Goal: Task Accomplishment & Management: Manage account settings

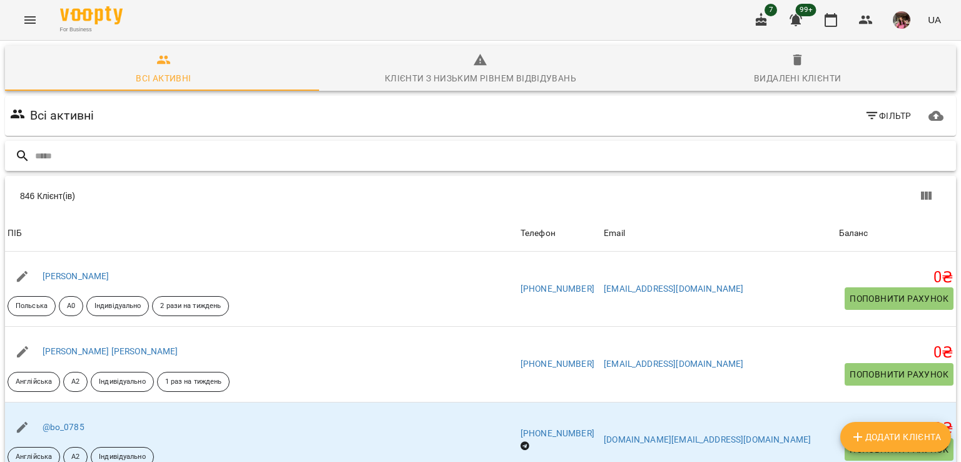
click at [221, 154] on input "text" at bounding box center [493, 156] width 916 height 21
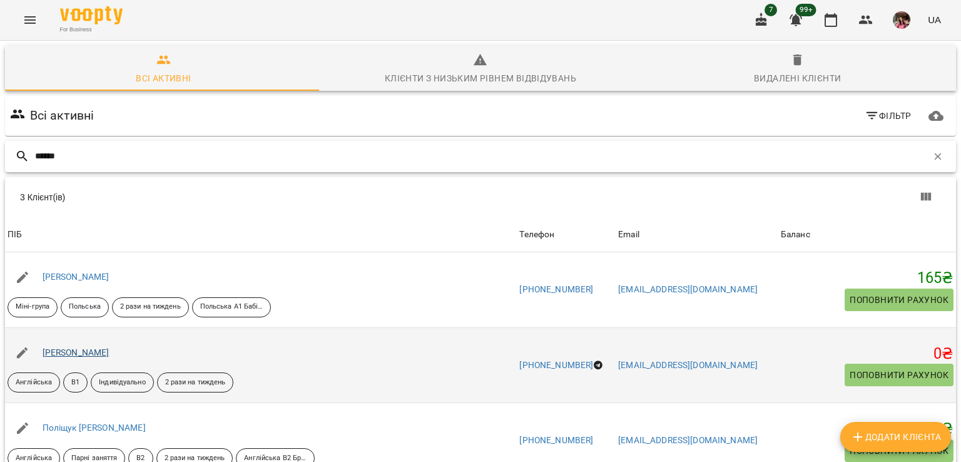
type input "******"
click at [74, 356] on link "[PERSON_NAME]" at bounding box center [76, 352] width 67 height 10
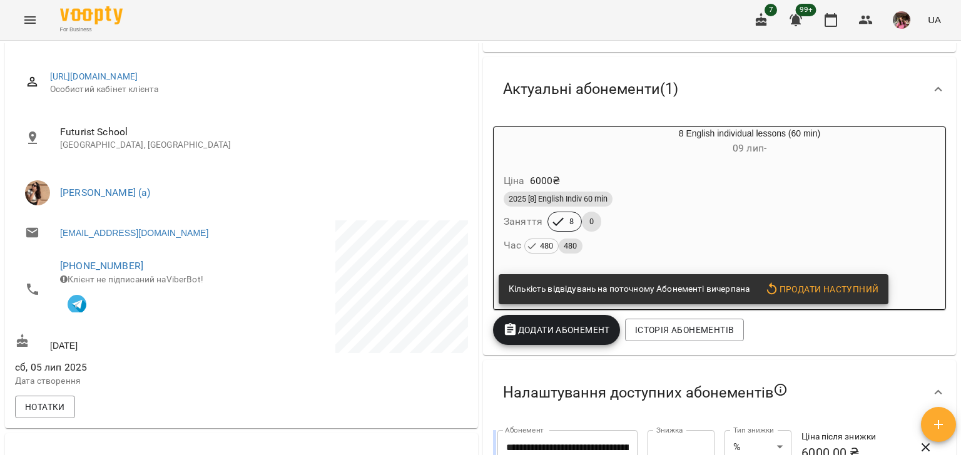
scroll to position [156, 0]
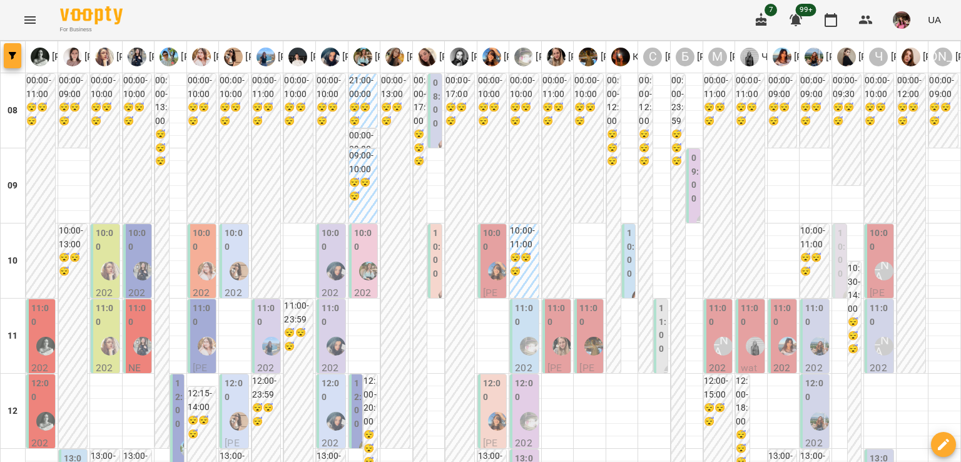
scroll to position [630, 0]
click at [1, 62] on div at bounding box center [13, 56] width 25 height 31
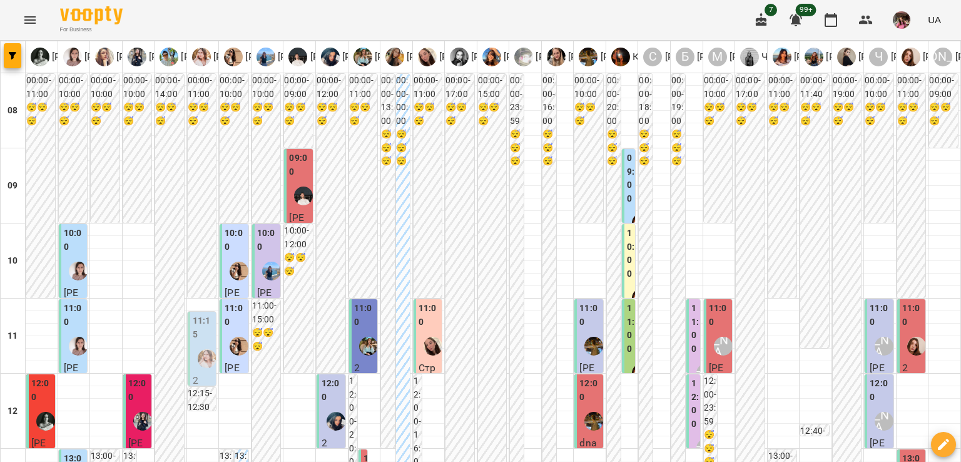
scroll to position [716, 0]
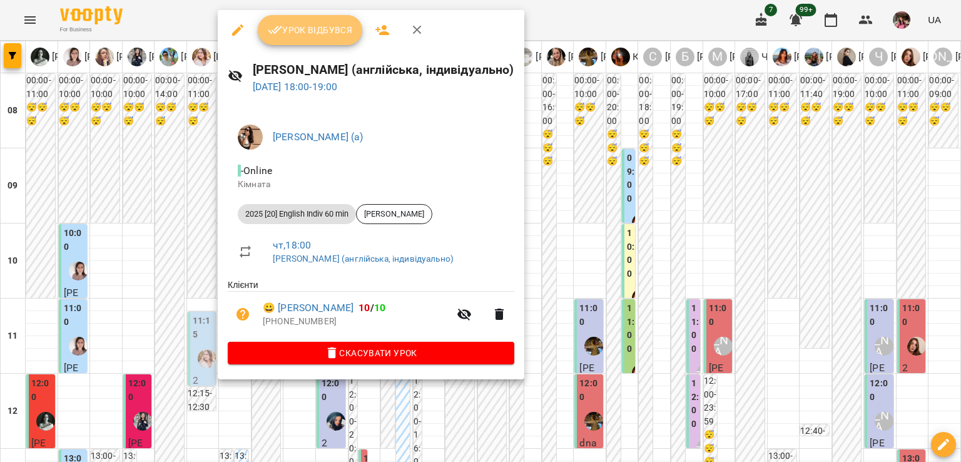
click at [308, 24] on span "Урок відбувся" at bounding box center [310, 30] width 85 height 15
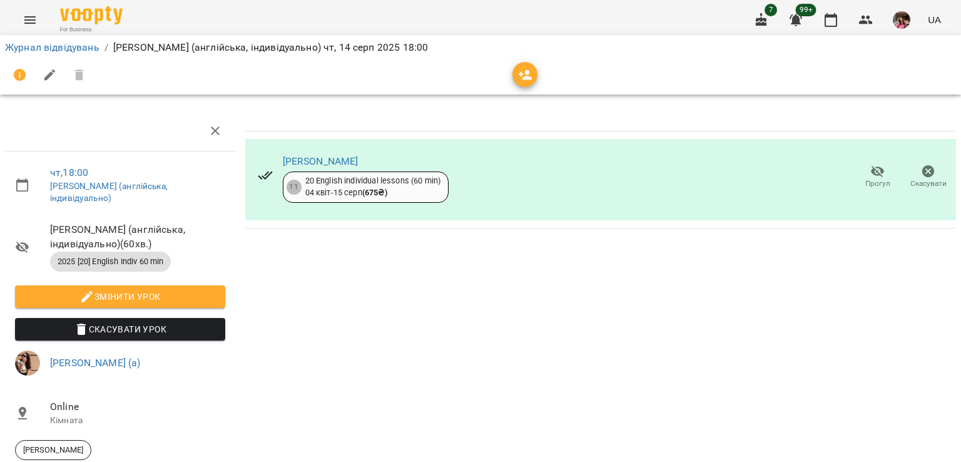
click at [874, 170] on icon "button" at bounding box center [878, 172] width 14 height 12
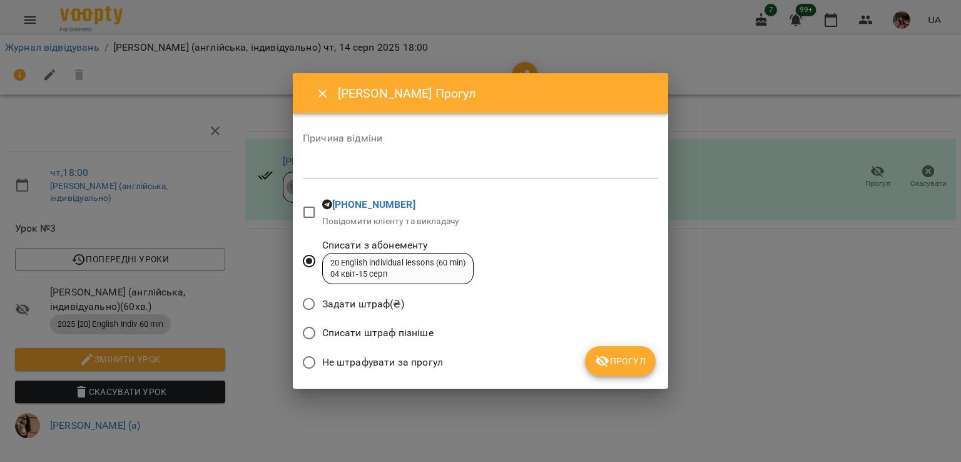
click at [628, 358] on span "Прогул" at bounding box center [620, 360] width 51 height 15
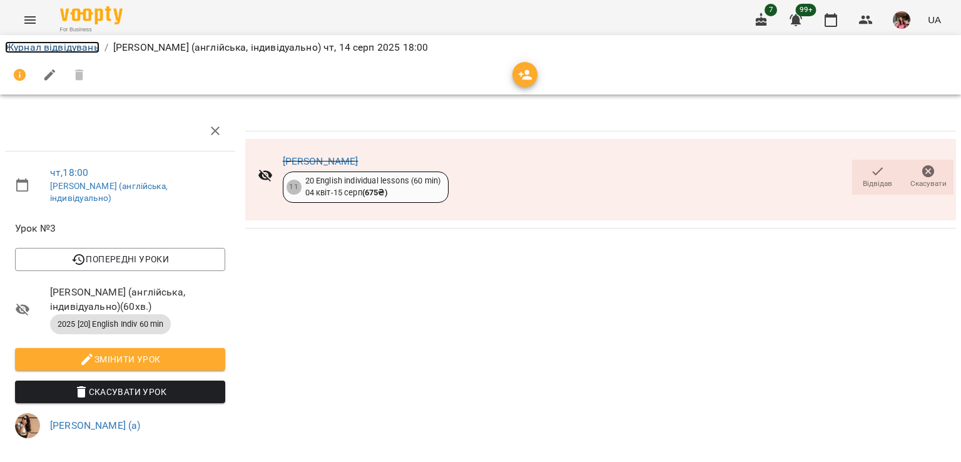
click at [84, 46] on link "Журнал відвідувань" at bounding box center [52, 47] width 94 height 12
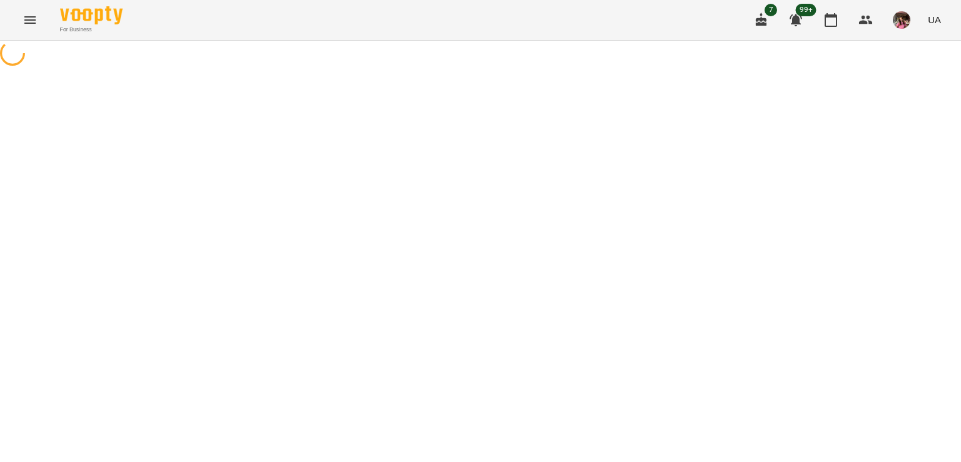
click at [84, 46] on div at bounding box center [480, 55] width 961 height 28
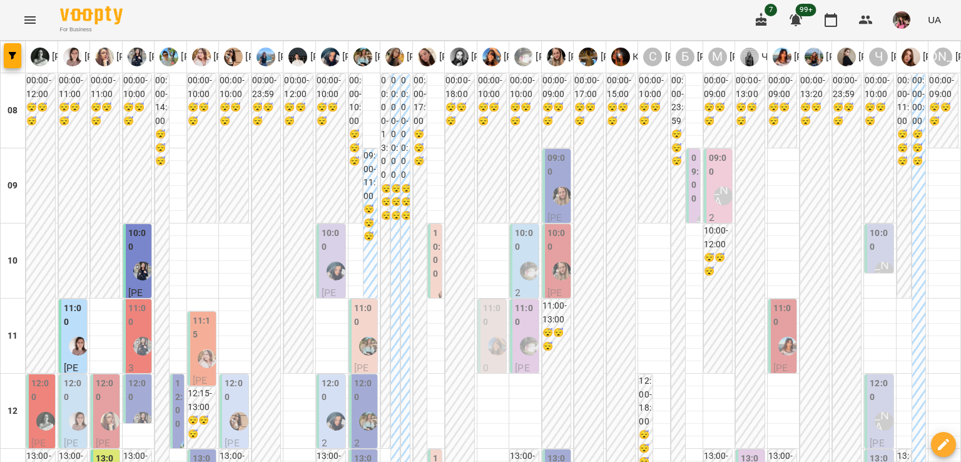
click at [547, 206] on div at bounding box center [561, 195] width 29 height 29
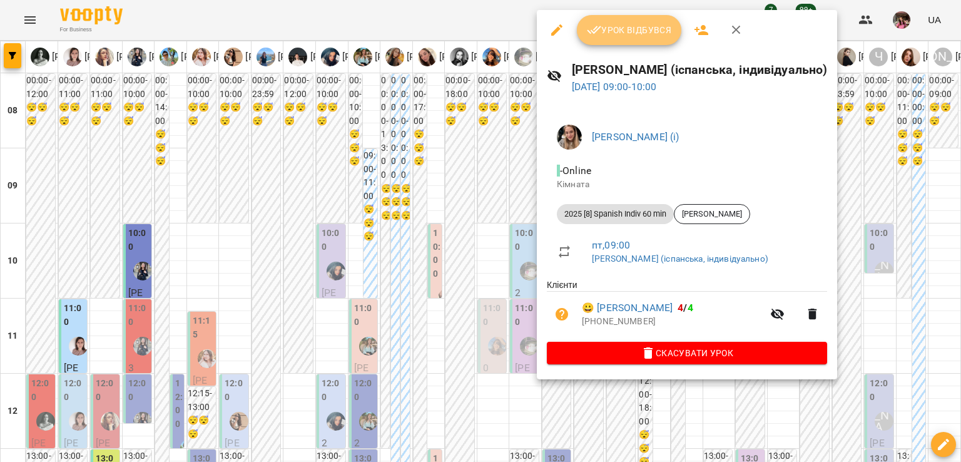
click at [601, 36] on span "Урок відбувся" at bounding box center [629, 30] width 85 height 15
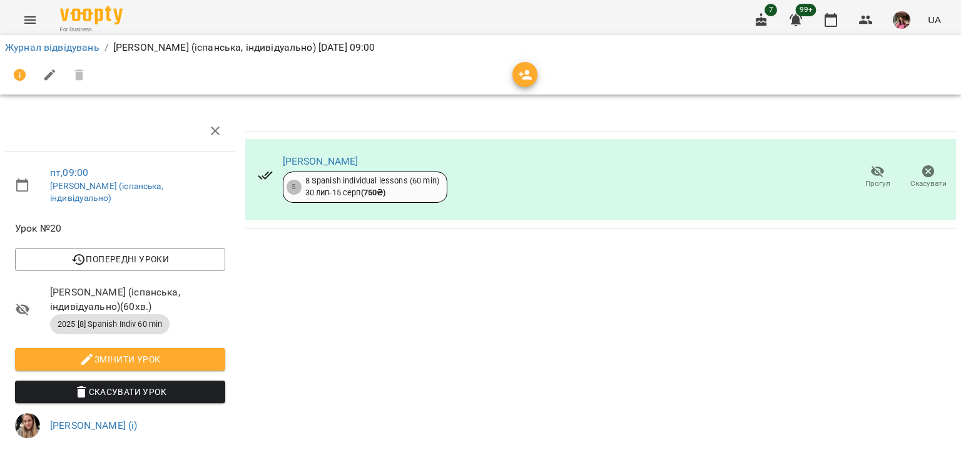
click at [871, 175] on icon "button" at bounding box center [878, 172] width 14 height 12
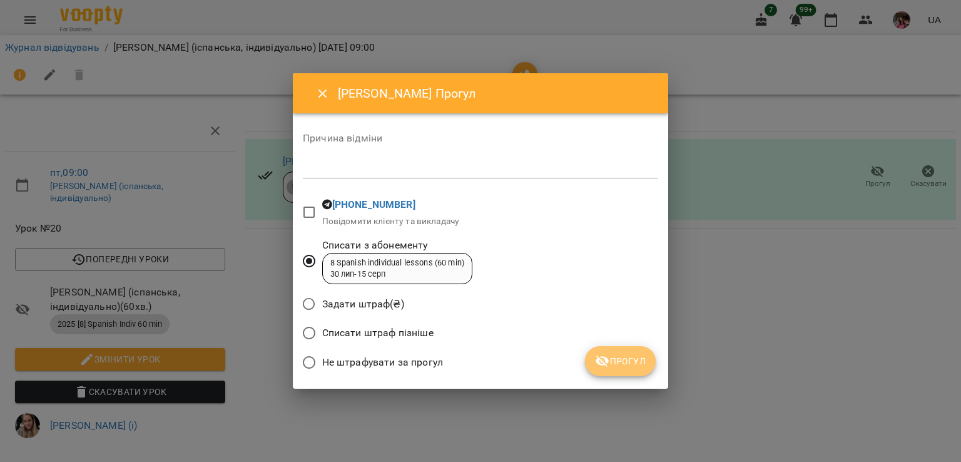
click at [595, 361] on button "Прогул" at bounding box center [620, 361] width 71 height 30
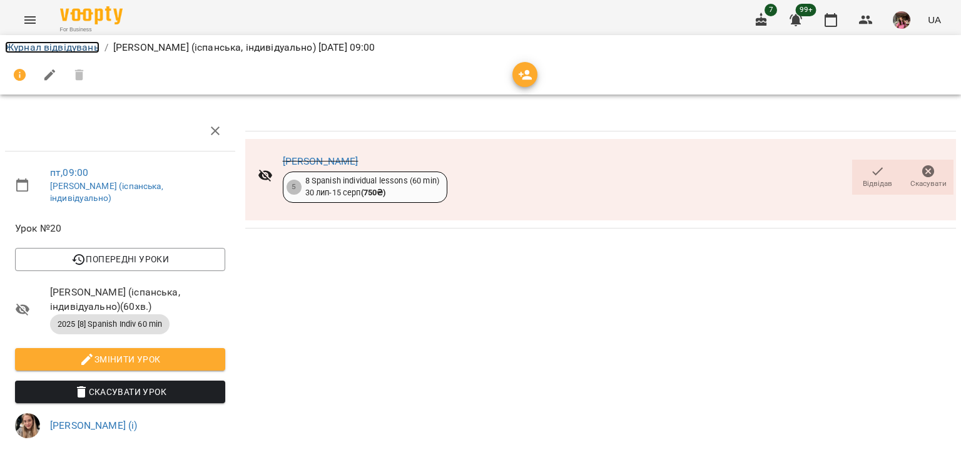
click at [83, 44] on link "Журнал відвідувань" at bounding box center [52, 47] width 94 height 12
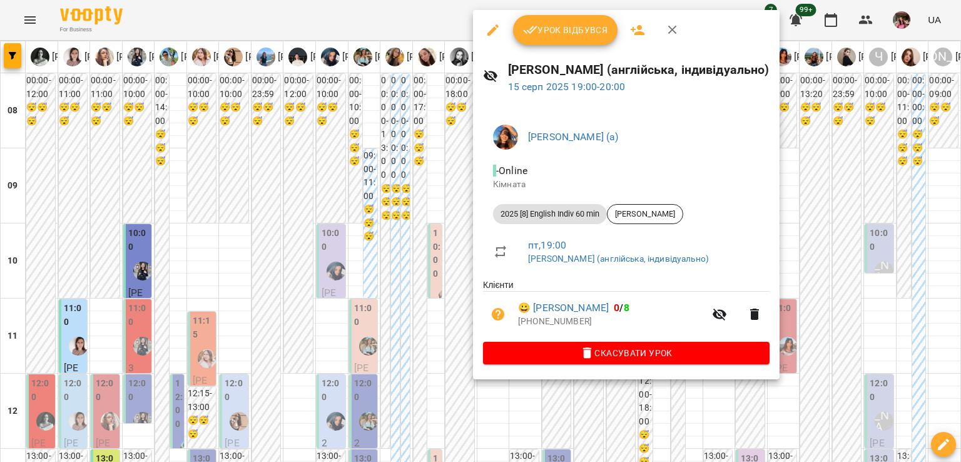
click at [326, 281] on div at bounding box center [480, 231] width 961 height 462
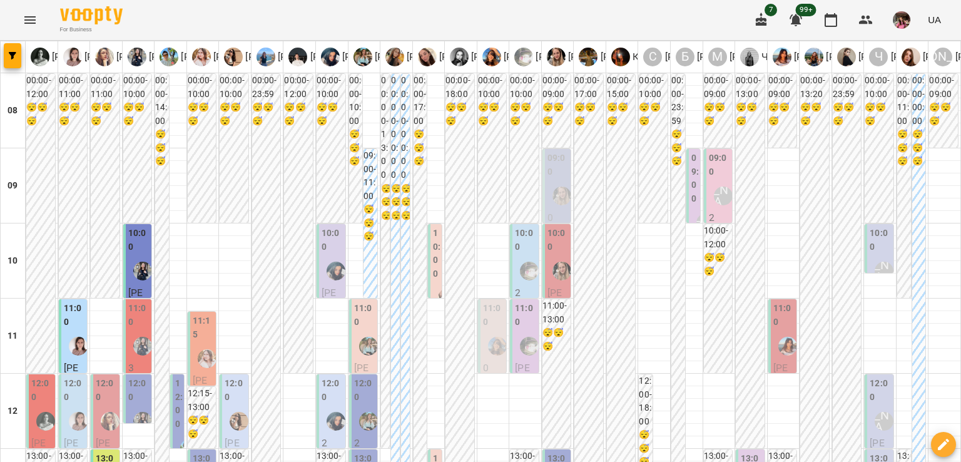
type input "**********"
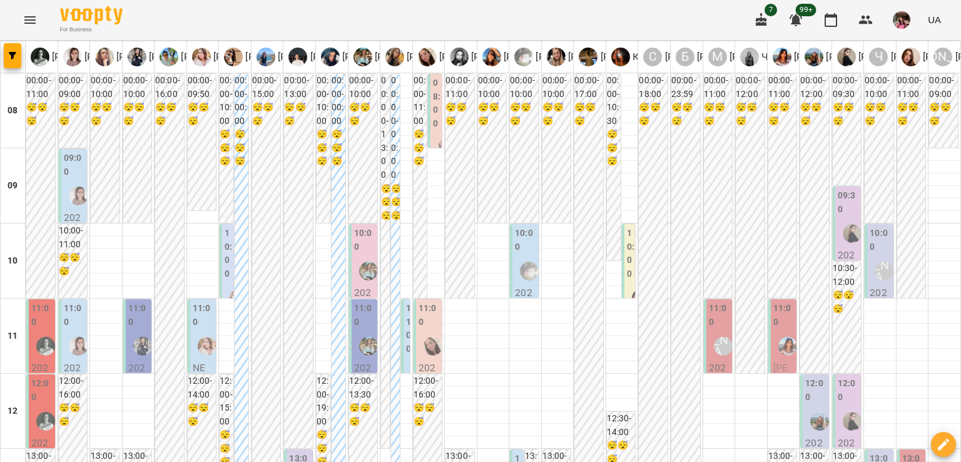
scroll to position [274, 0]
click at [869, 452] on label "13:00" at bounding box center [879, 465] width 21 height 27
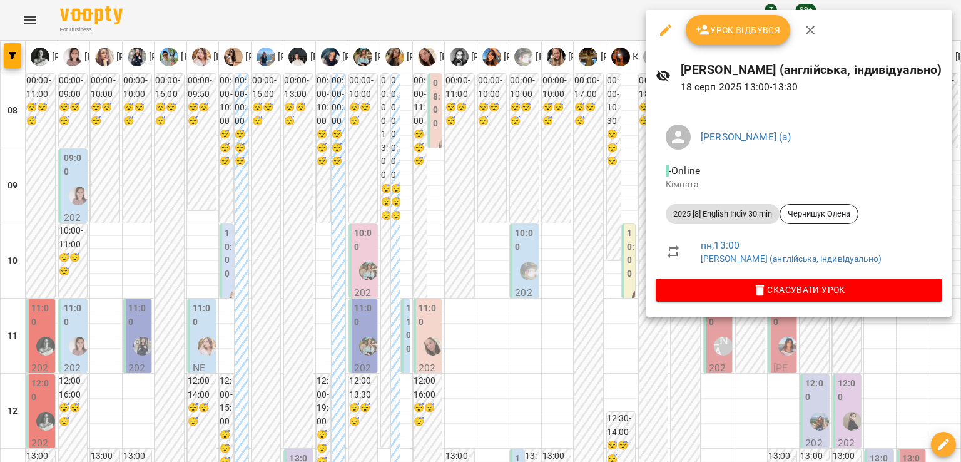
click at [474, 342] on div at bounding box center [480, 231] width 961 height 462
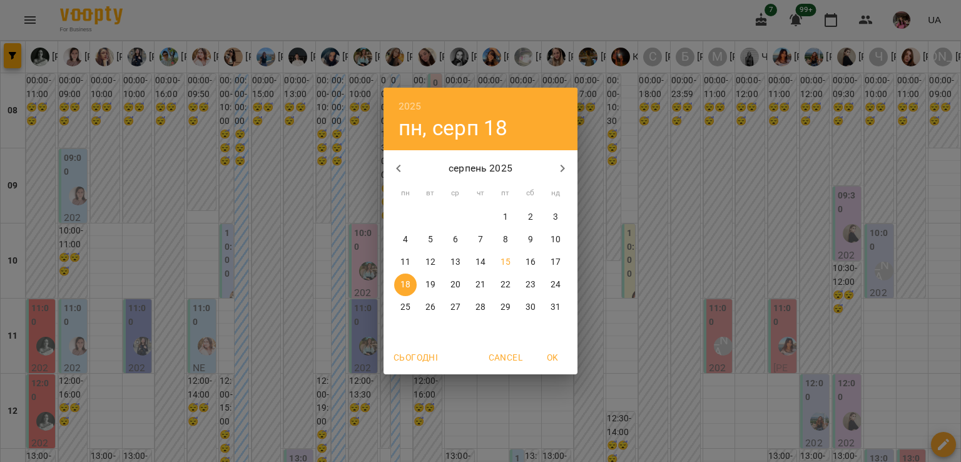
click at [502, 263] on p "15" at bounding box center [505, 262] width 10 height 13
type input "**********"
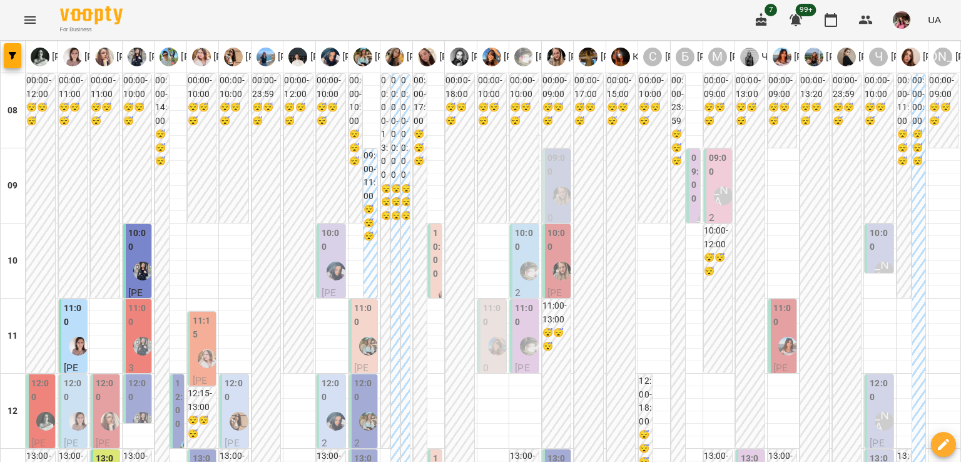
scroll to position [162, 0]
click at [875, 452] on label "13:00" at bounding box center [879, 465] width 21 height 27
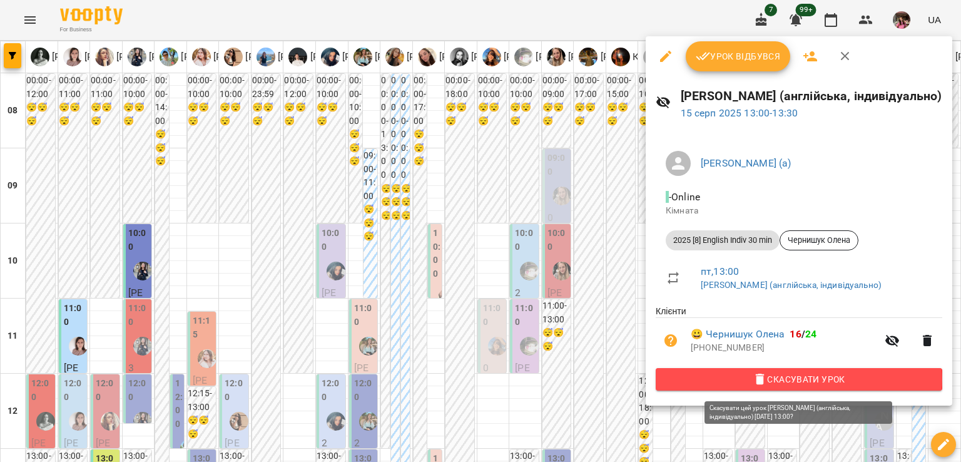
click at [780, 381] on span "Скасувати Урок" at bounding box center [798, 379] width 266 height 15
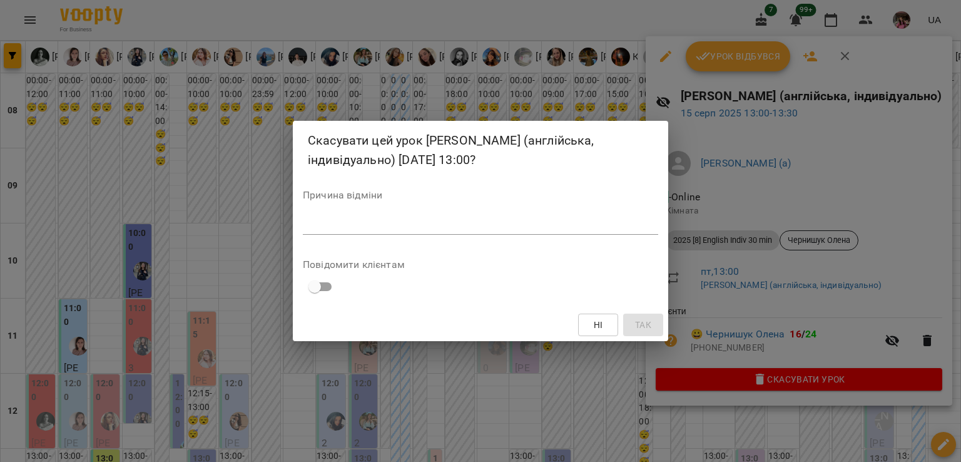
click at [566, 230] on div "*" at bounding box center [480, 225] width 355 height 20
type textarea "**********"
click at [635, 318] on span "Так" at bounding box center [643, 324] width 16 height 15
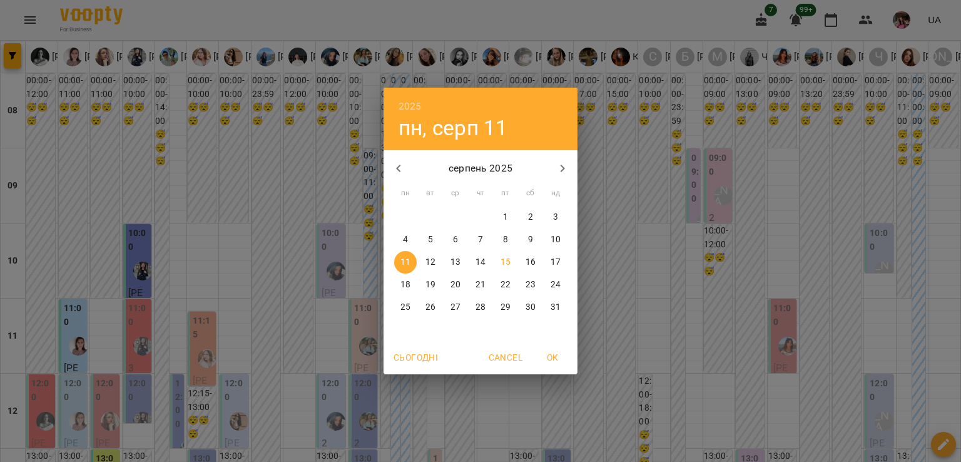
click at [407, 306] on p "25" at bounding box center [405, 307] width 10 height 13
type input "**********"
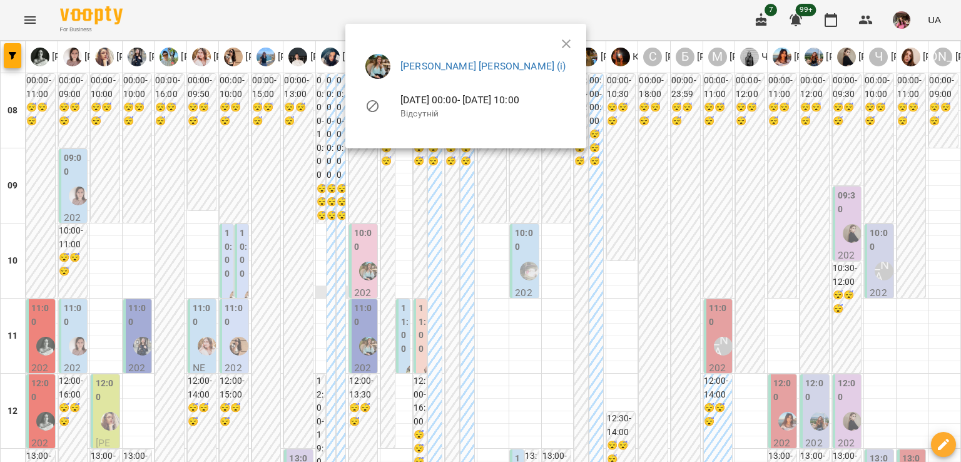
click at [318, 289] on div at bounding box center [480, 231] width 961 height 462
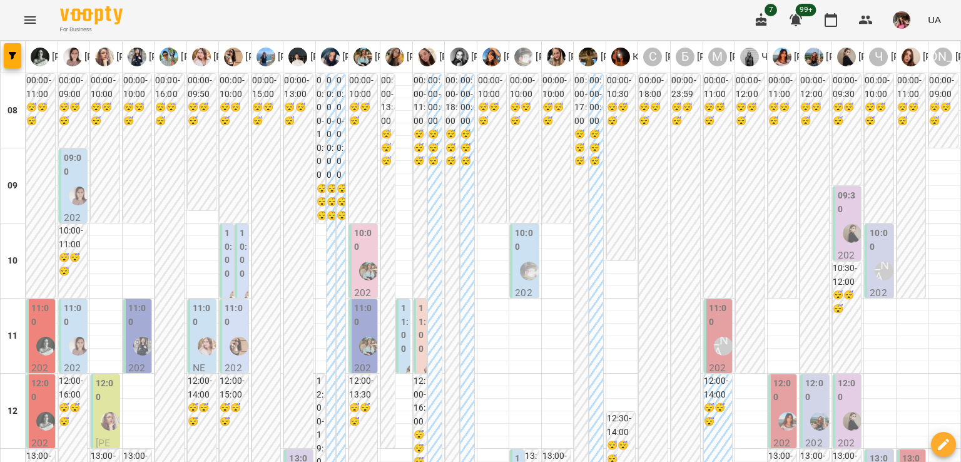
scroll to position [635, 0]
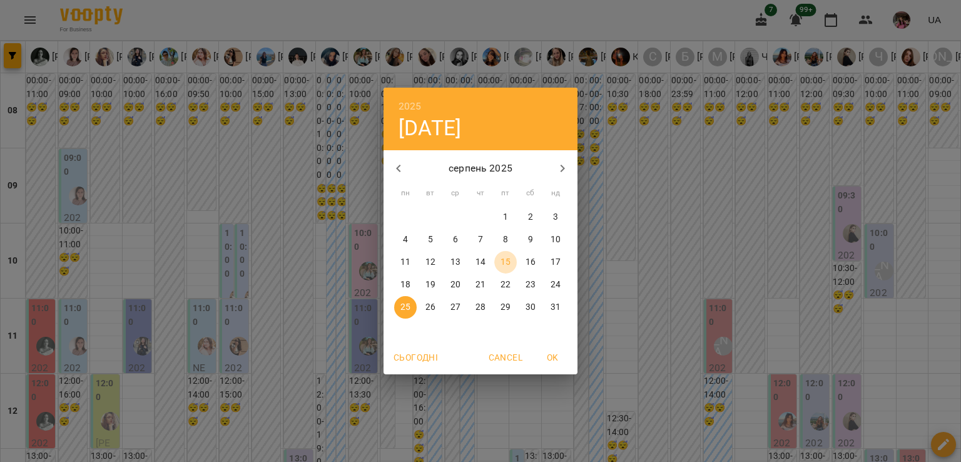
click at [503, 268] on button "15" at bounding box center [505, 262] width 23 height 23
type input "**********"
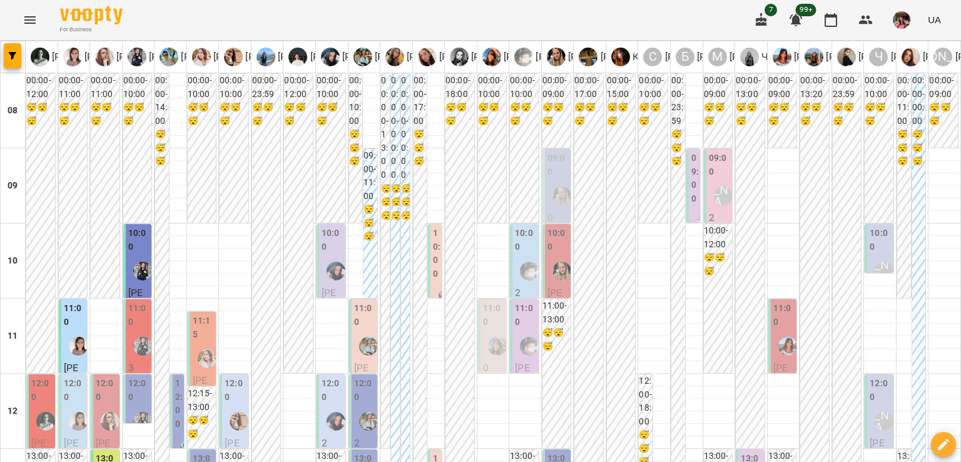
scroll to position [150, 0]
click at [231, 377] on div "12:00" at bounding box center [235, 392] width 21 height 30
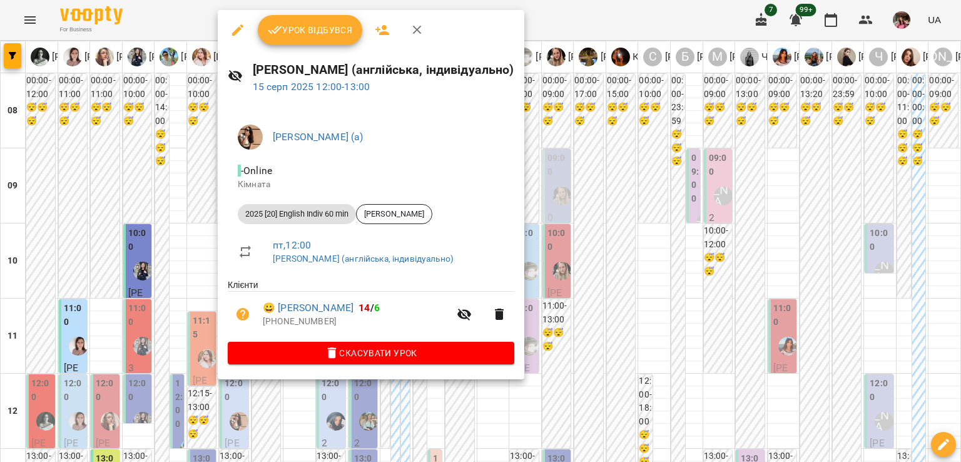
click at [590, 220] on div at bounding box center [480, 231] width 961 height 462
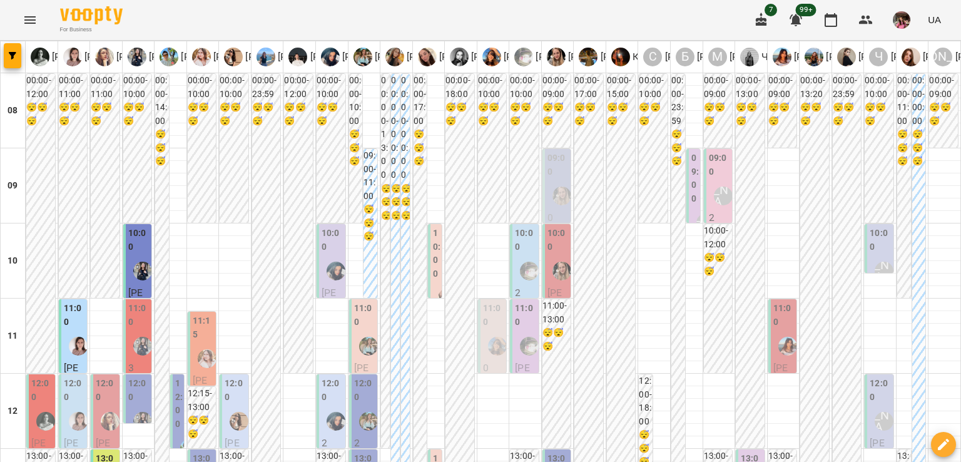
scroll to position [103, 0]
